Goal: Task Accomplishment & Management: Use online tool/utility

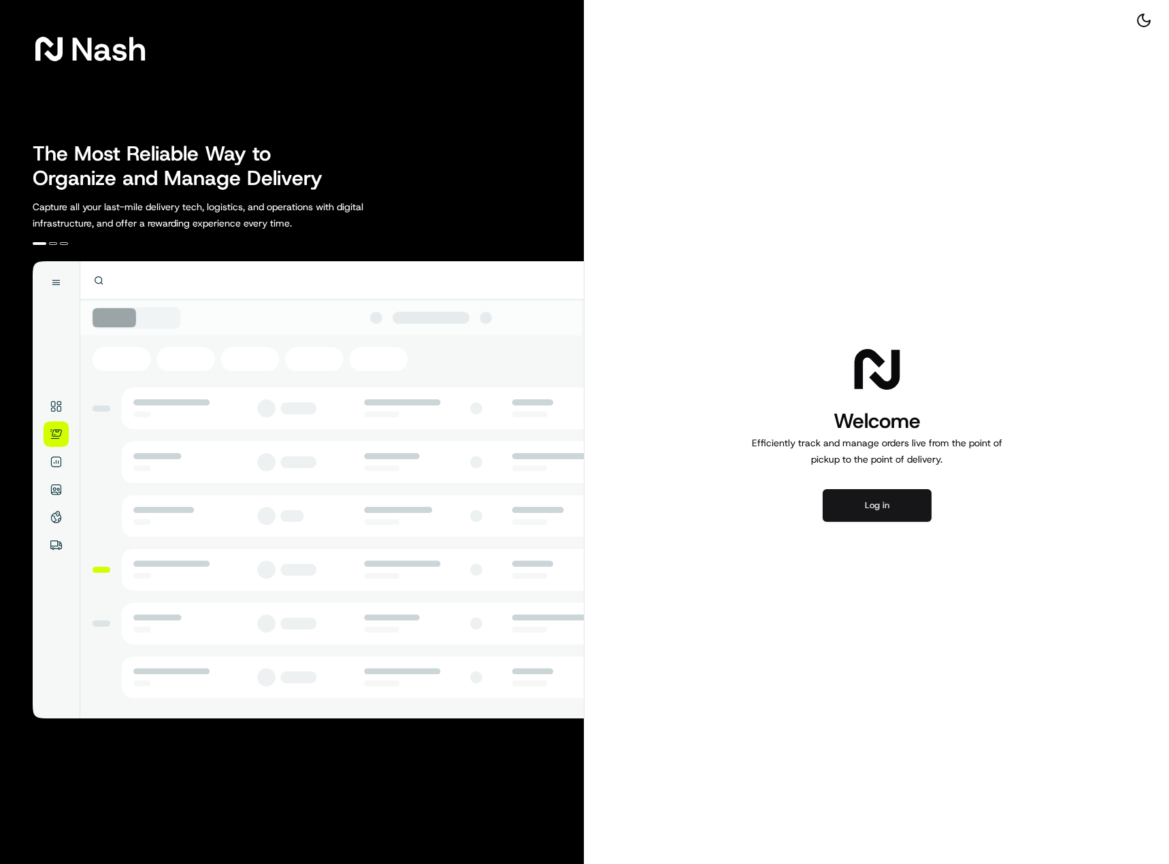
click at [878, 507] on button "Log in" at bounding box center [877, 505] width 109 height 33
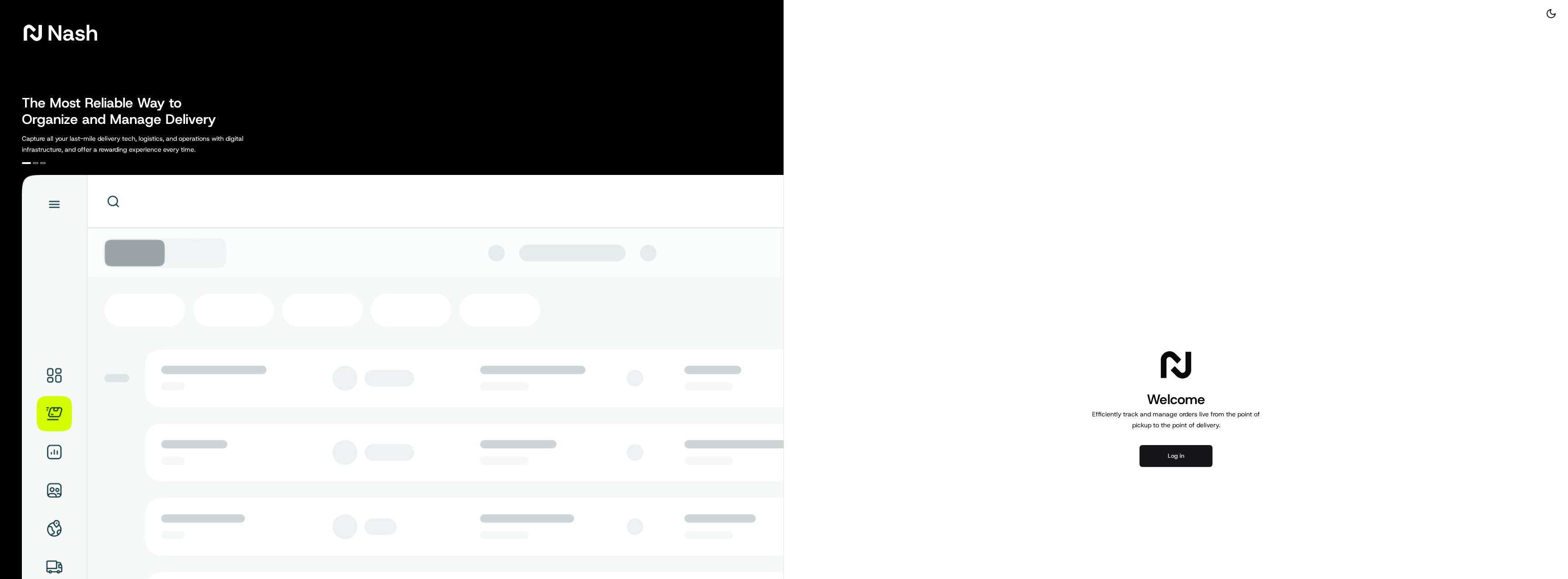
click at [1169, 460] on button "Log in" at bounding box center [1175, 456] width 73 height 22
